Goal: Task Accomplishment & Management: Use online tool/utility

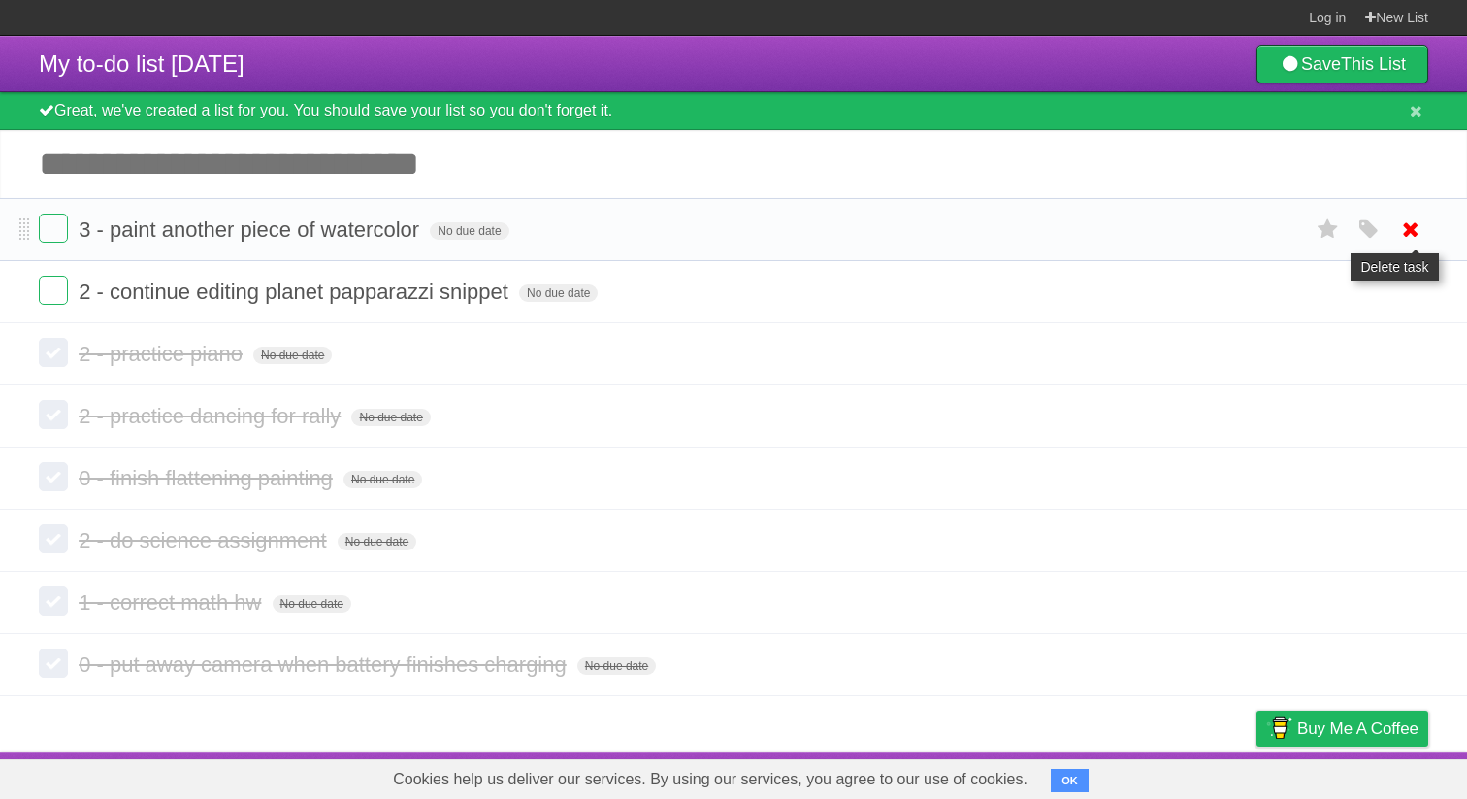
click at [1417, 242] on icon at bounding box center [1410, 229] width 27 height 32
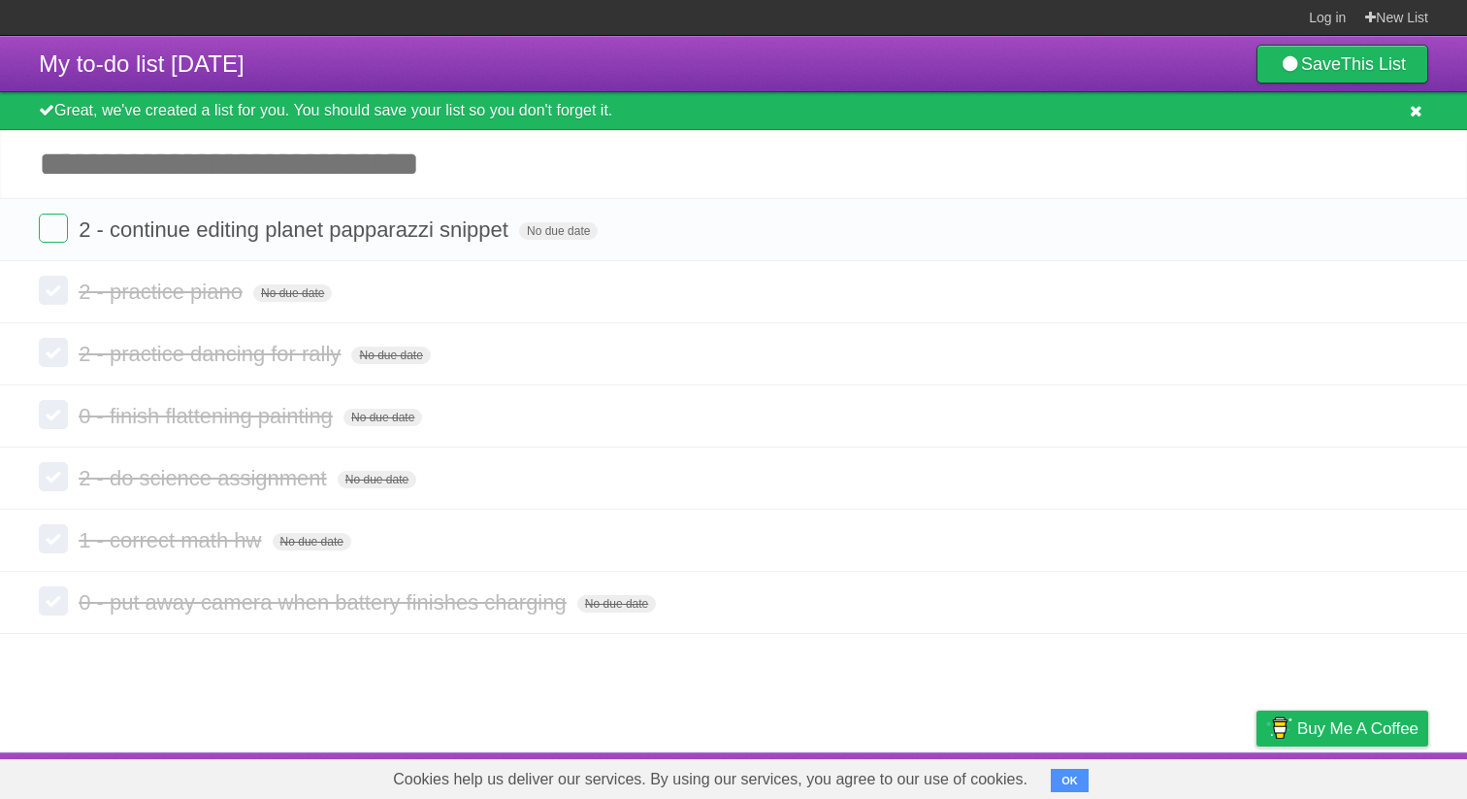
click at [1413, 119] on icon at bounding box center [1416, 111] width 13 height 16
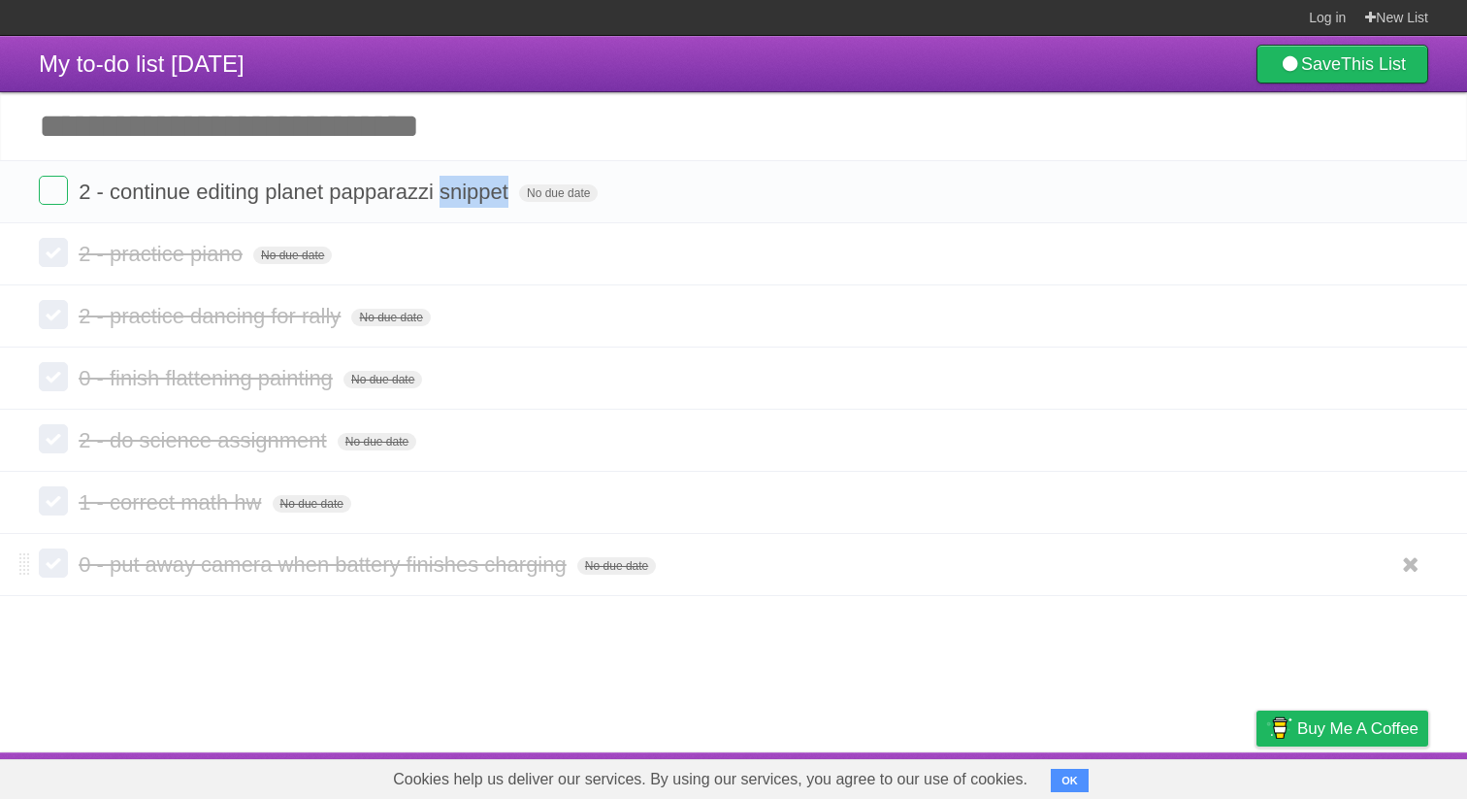
drag, startPoint x: 689, startPoint y: 194, endPoint x: 856, endPoint y: 578, distance: 419.0
click at [854, 582] on section "2 - continue editing planet papparazzi snippet No due date White Red Blue Green…" at bounding box center [733, 378] width 1467 height 436
click at [1407, 502] on icon at bounding box center [1410, 502] width 27 height 32
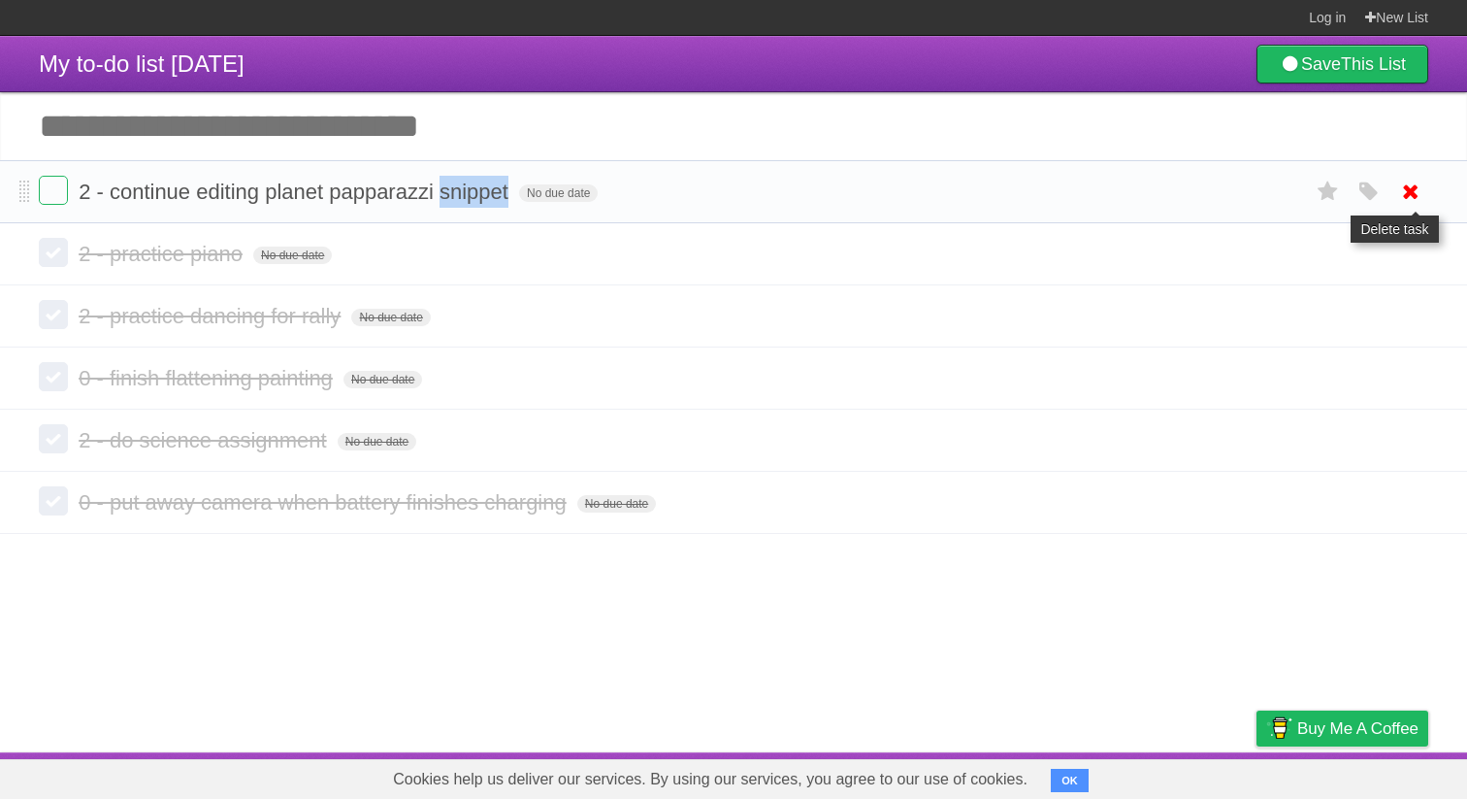
click at [1408, 198] on icon at bounding box center [1410, 192] width 27 height 32
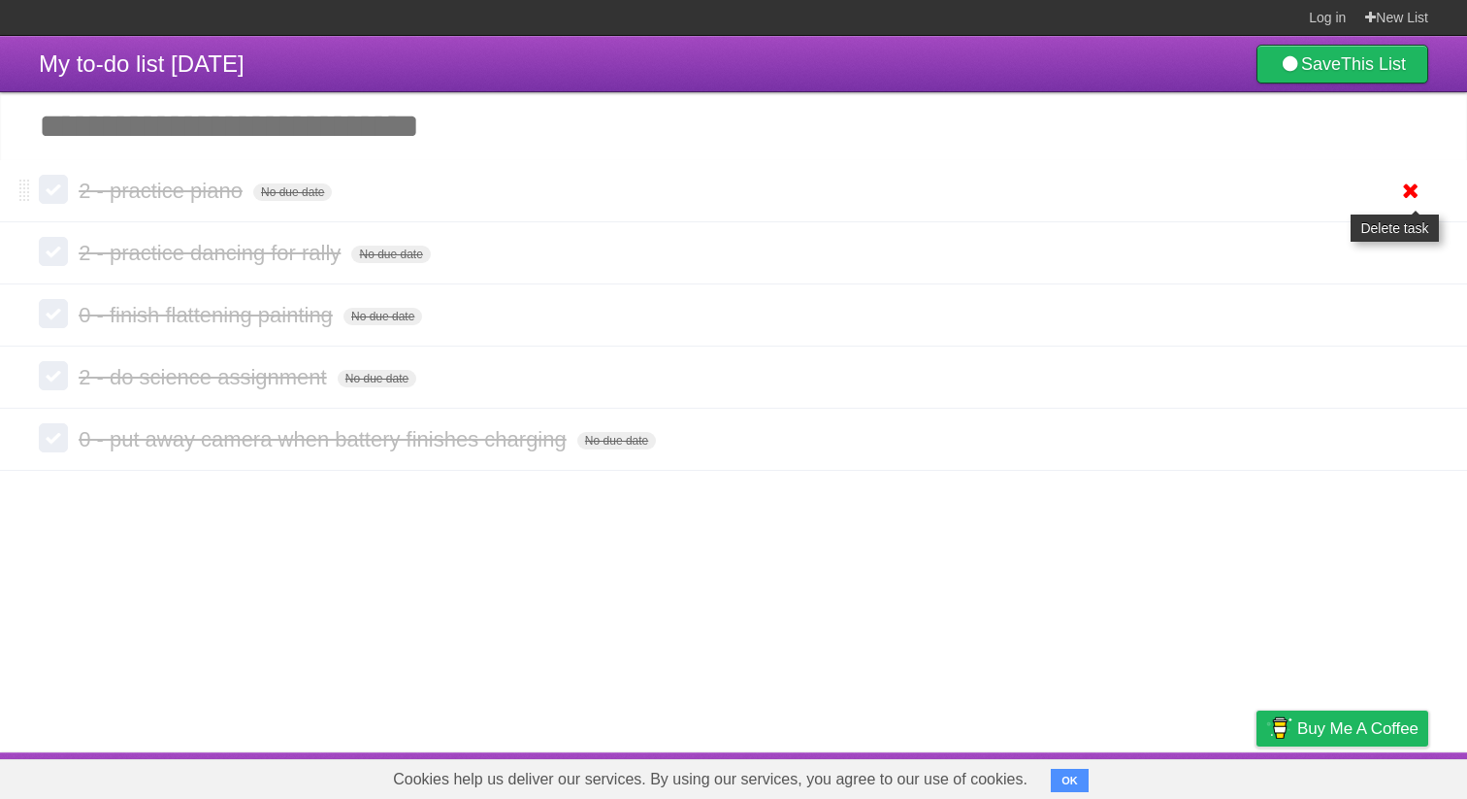
click at [1419, 198] on icon at bounding box center [1410, 191] width 27 height 32
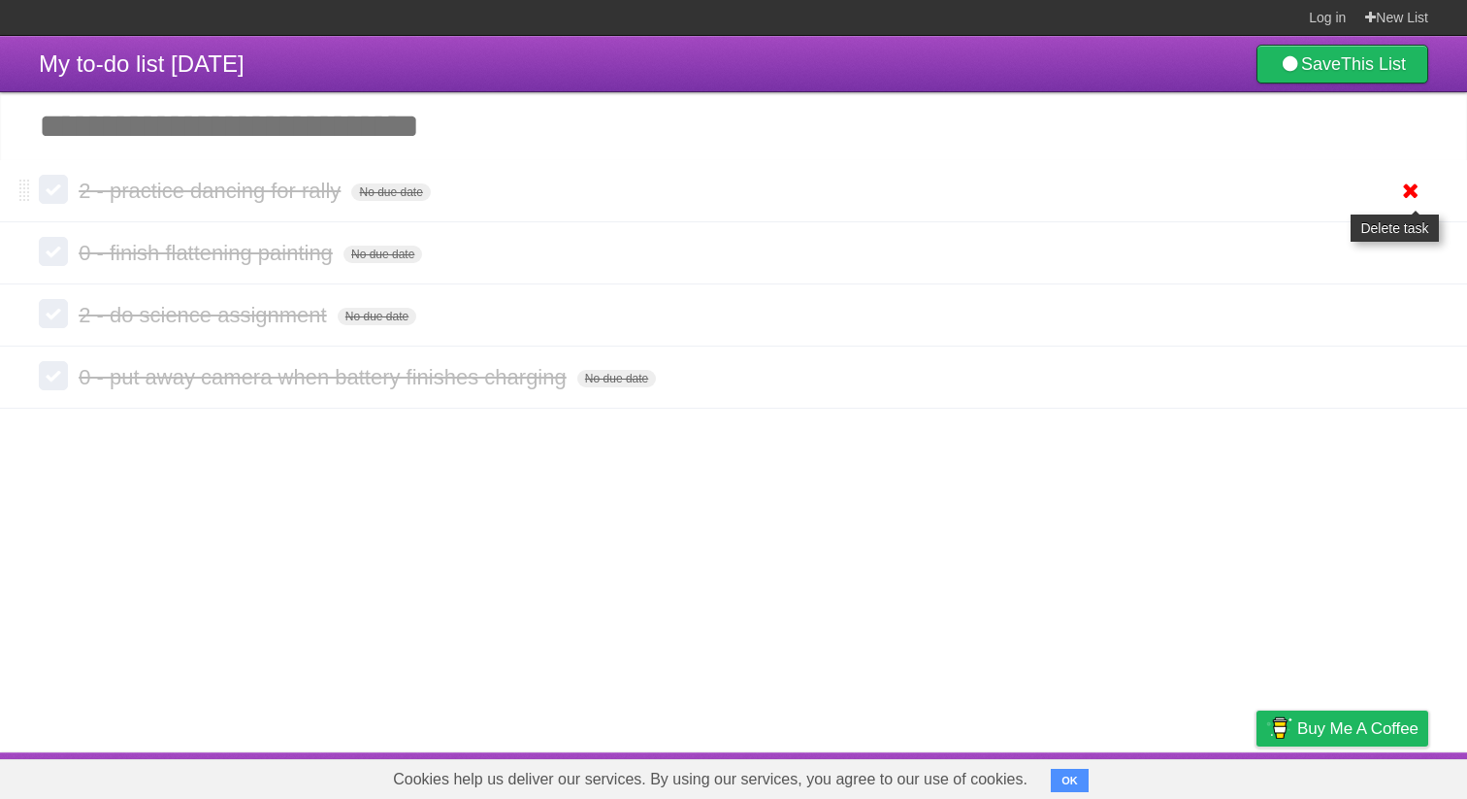
click at [1416, 194] on icon at bounding box center [1410, 191] width 27 height 32
drag, startPoint x: 1035, startPoint y: 152, endPoint x: 1058, endPoint y: 157, distance: 23.8
click at [1036, 153] on input "Add another task" at bounding box center [733, 126] width 1467 height 68
click at [1408, 200] on icon at bounding box center [1410, 191] width 27 height 32
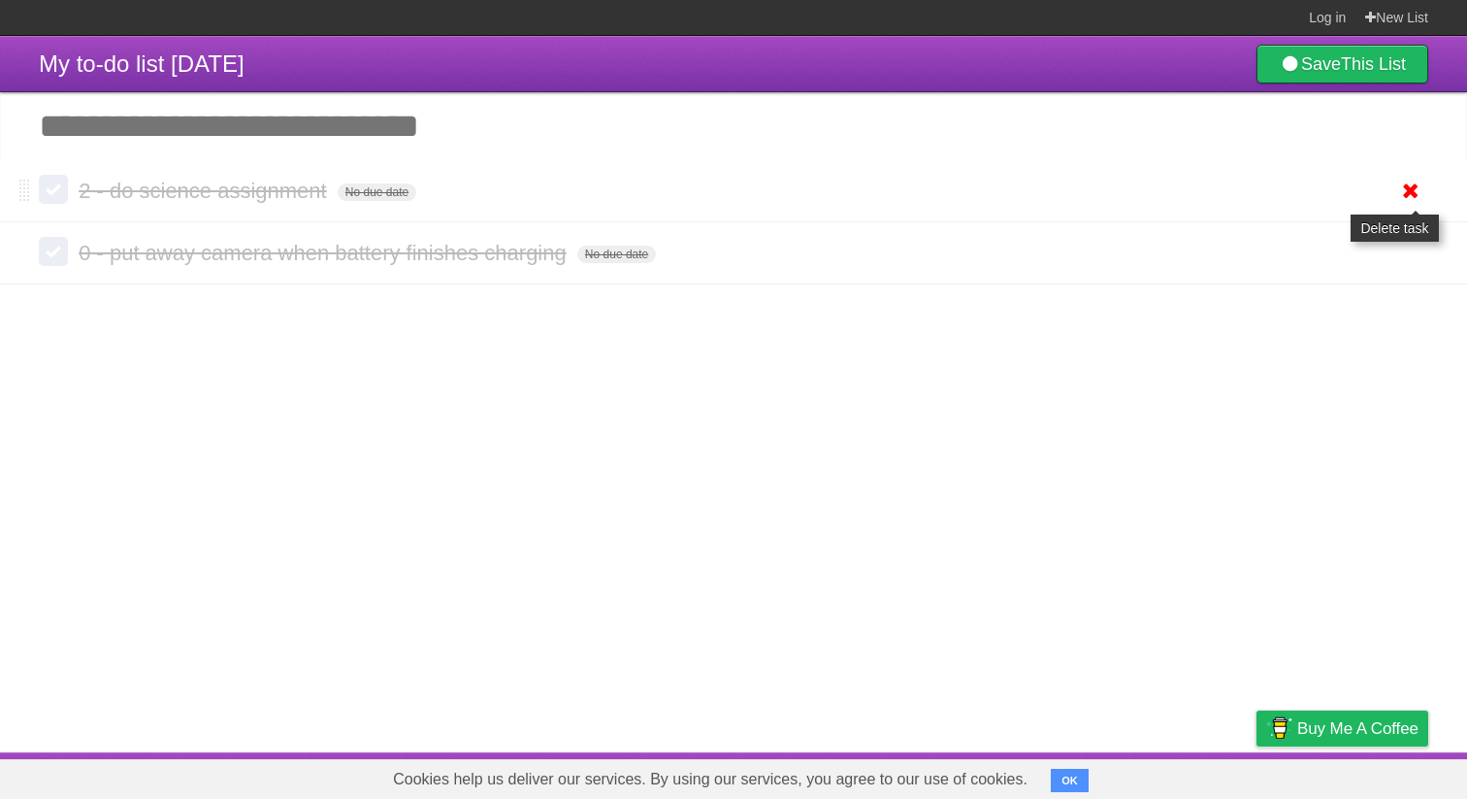
click at [1410, 191] on icon at bounding box center [1410, 191] width 27 height 32
click at [1406, 193] on icon at bounding box center [1410, 191] width 27 height 32
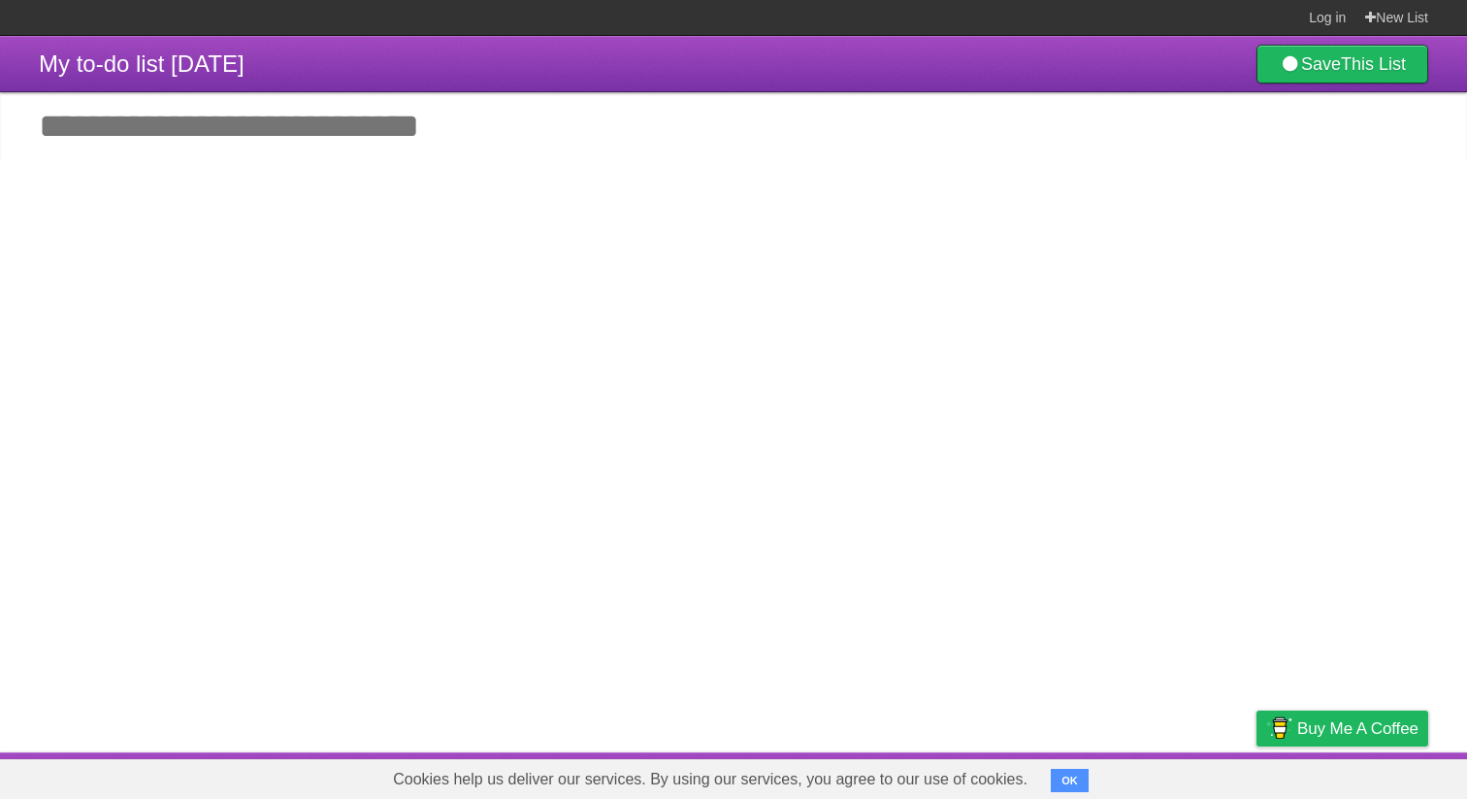
click at [326, 173] on article "My to-do list [DATE] Save This List Great, we've created a list for you. You sh…" at bounding box center [733, 394] width 1467 height 716
click at [339, 143] on input "Add another task" at bounding box center [733, 126] width 1467 height 68
